Goal: Task Accomplishment & Management: Use online tool/utility

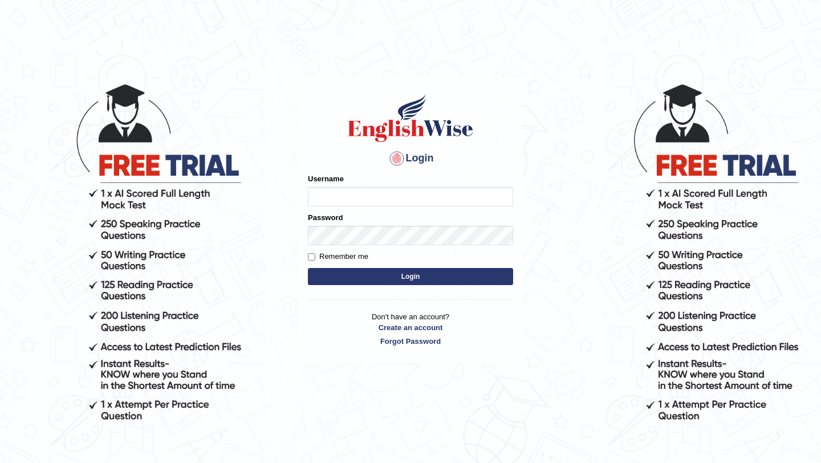
type input "bijayathapa"
click at [406, 277] on button "Login" at bounding box center [410, 276] width 205 height 17
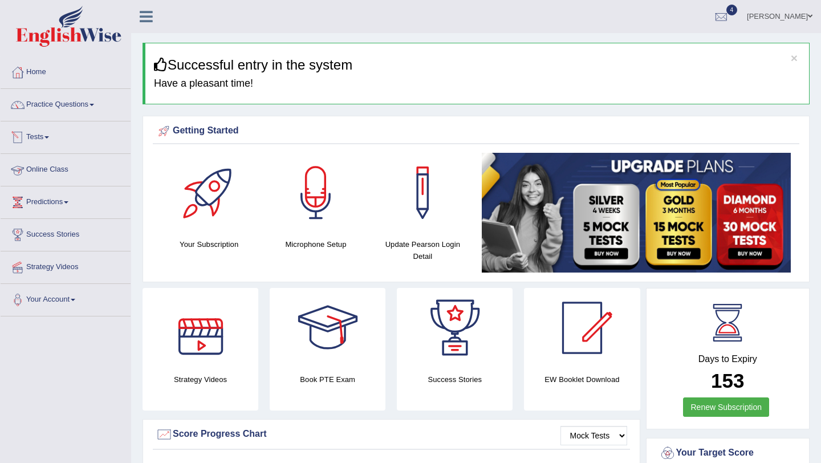
click at [42, 139] on link "Tests" at bounding box center [66, 135] width 130 height 29
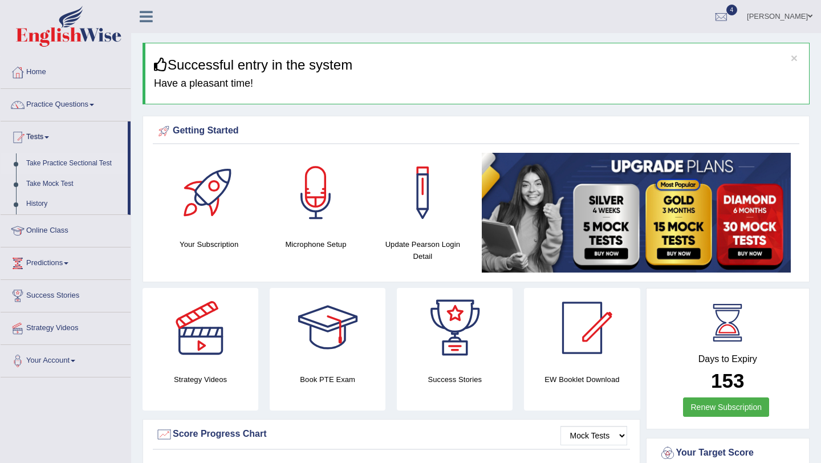
click at [78, 165] on link "Take Practice Sectional Test" at bounding box center [74, 163] width 107 height 21
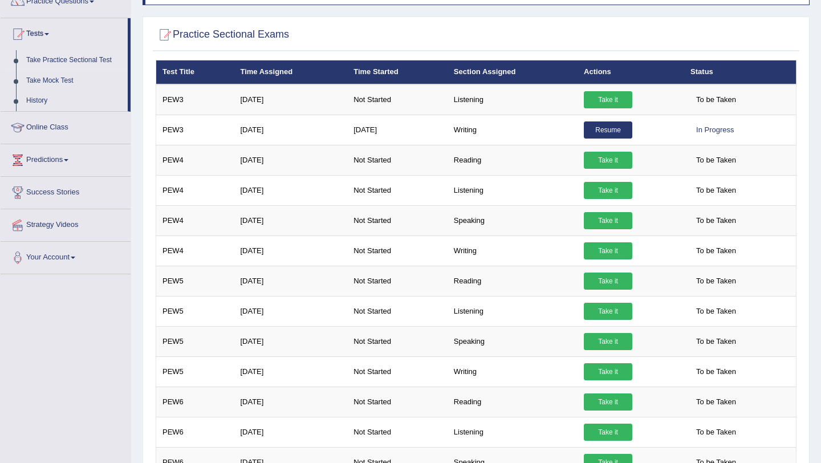
scroll to position [106, 0]
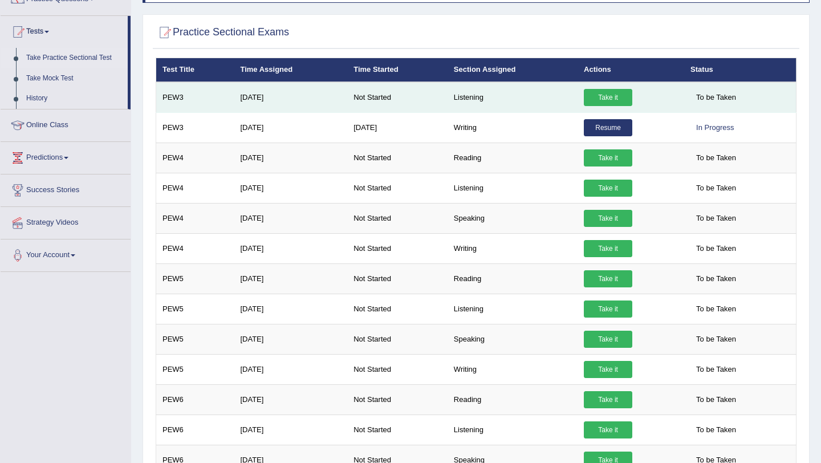
click at [596, 97] on link "Take it" at bounding box center [608, 97] width 48 height 17
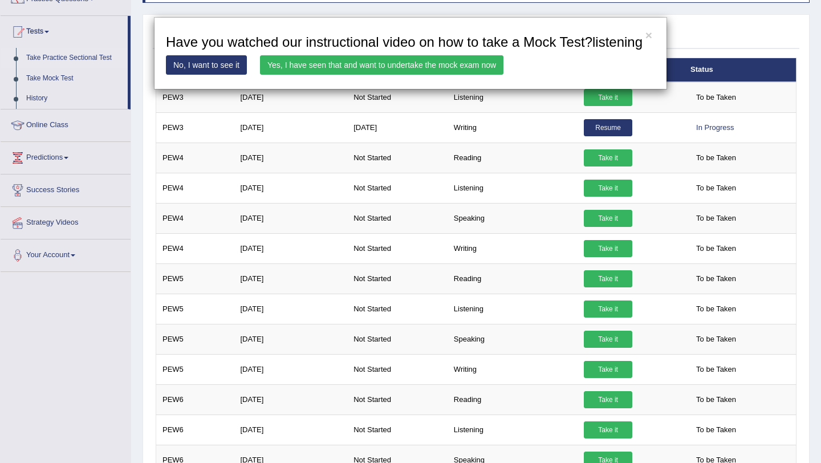
click at [391, 75] on link "Yes, I have seen that and want to undertake the mock exam now" at bounding box center [382, 64] width 244 height 19
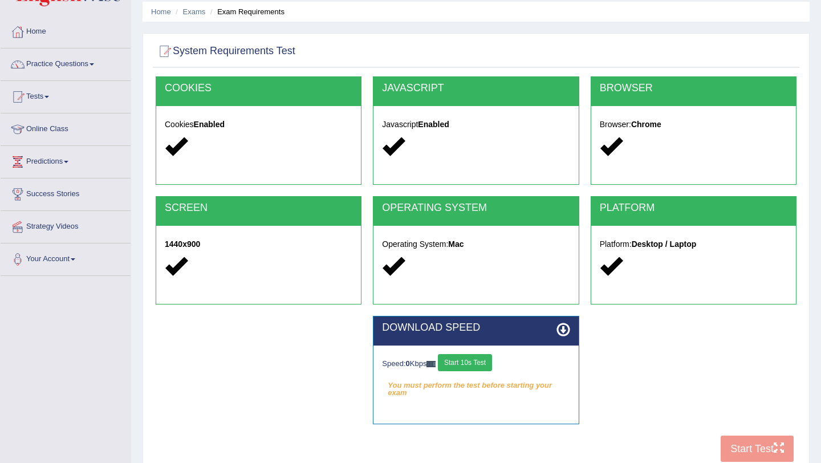
scroll to position [50, 0]
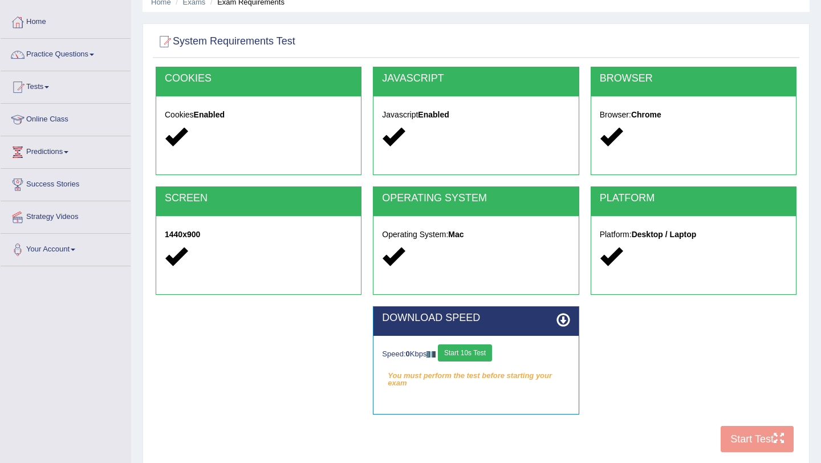
click at [479, 354] on button "Start 10s Test" at bounding box center [465, 352] width 54 height 17
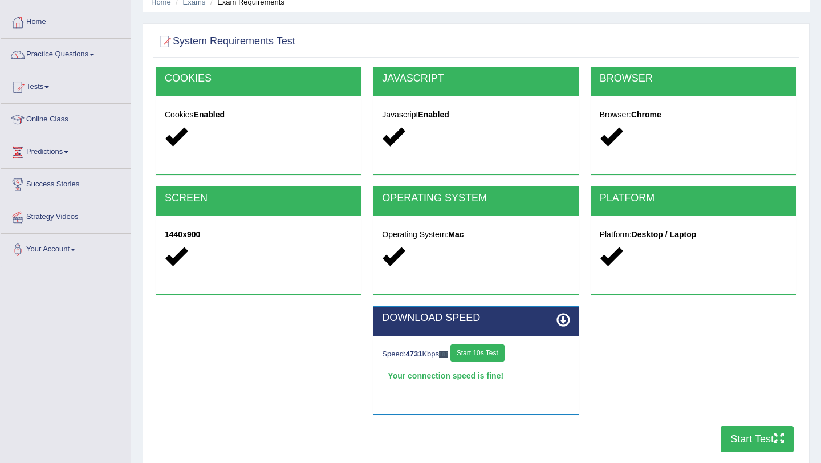
click at [764, 435] on button "Start Test" at bounding box center [757, 439] width 73 height 26
